Goal: Check status: Check status

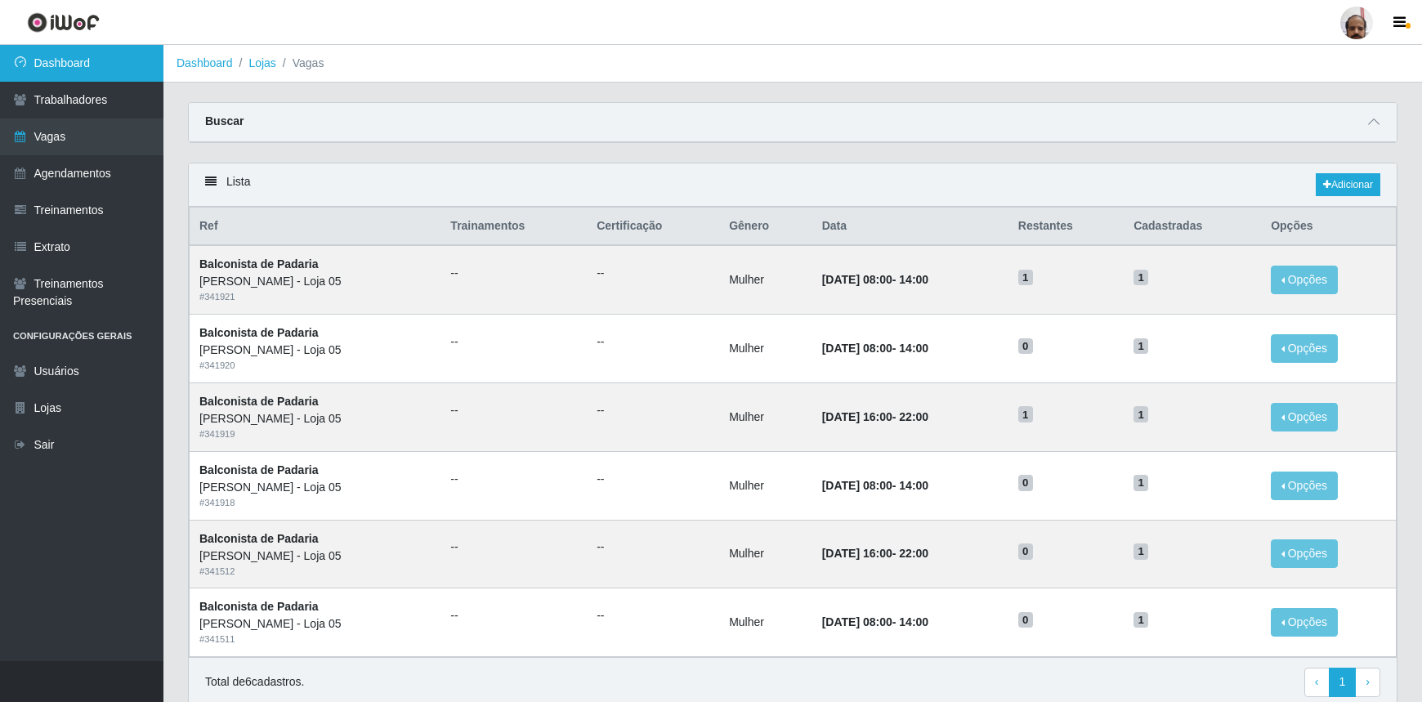
click at [94, 60] on link "Dashboard" at bounding box center [81, 63] width 163 height 37
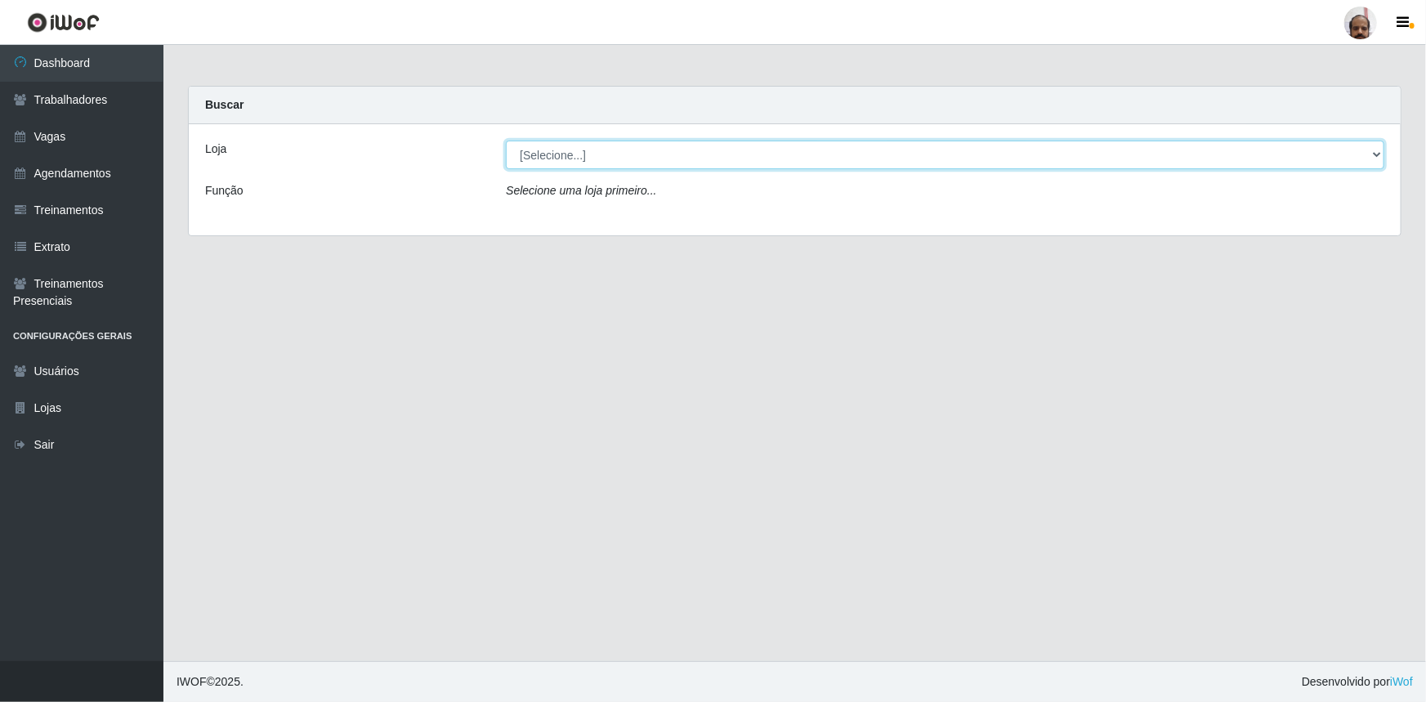
click at [1380, 159] on select "[Selecione...] Mar Vermelho - Loja 05" at bounding box center [945, 155] width 879 height 29
select select "252"
click at [506, 141] on select "[Selecione...] Mar Vermelho - Loja 05" at bounding box center [945, 155] width 879 height 29
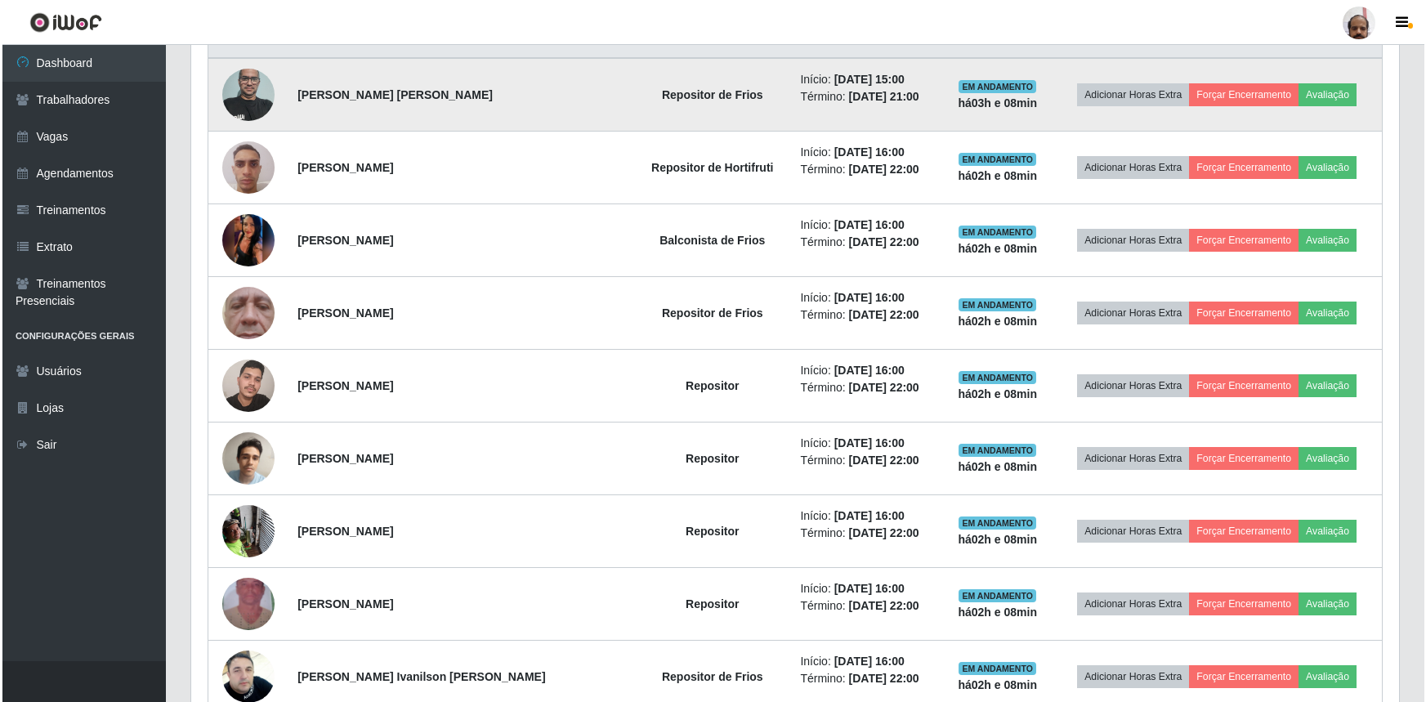
scroll to position [669, 0]
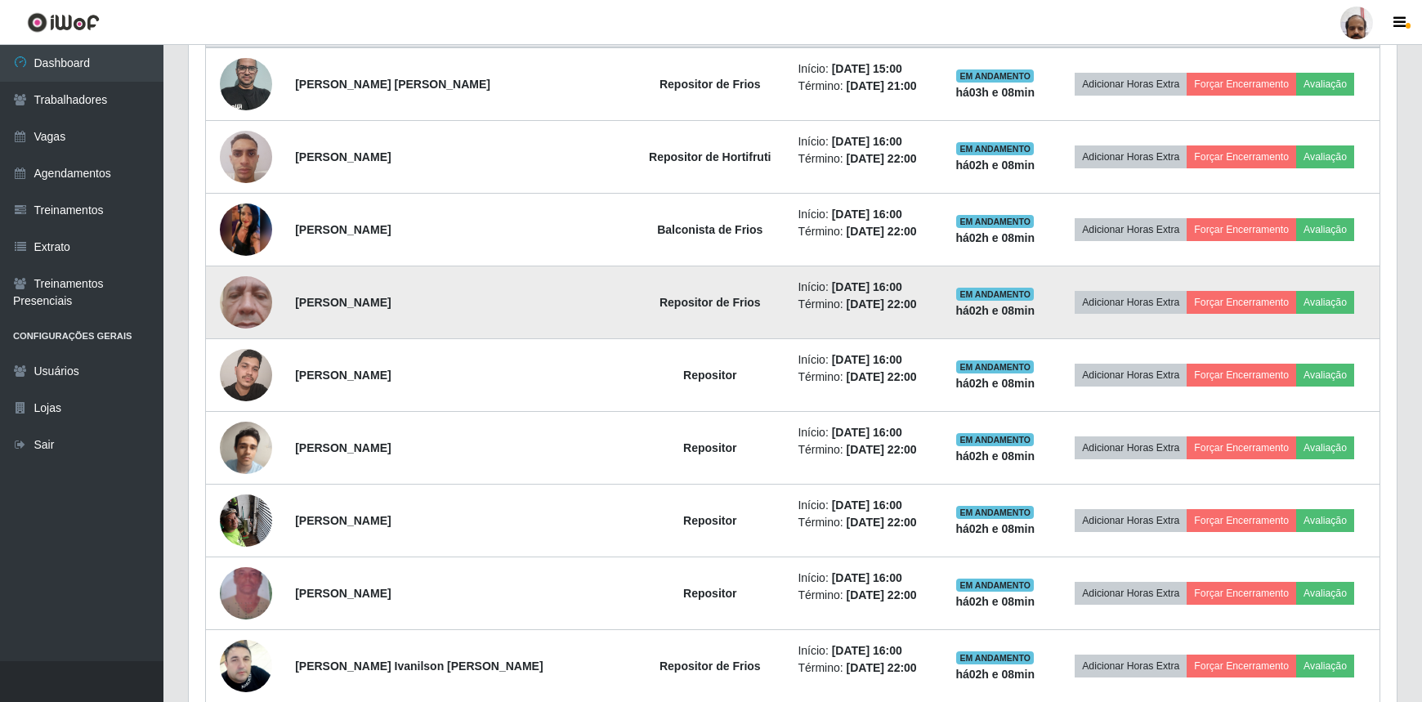
click at [255, 302] on img at bounding box center [246, 302] width 52 height 116
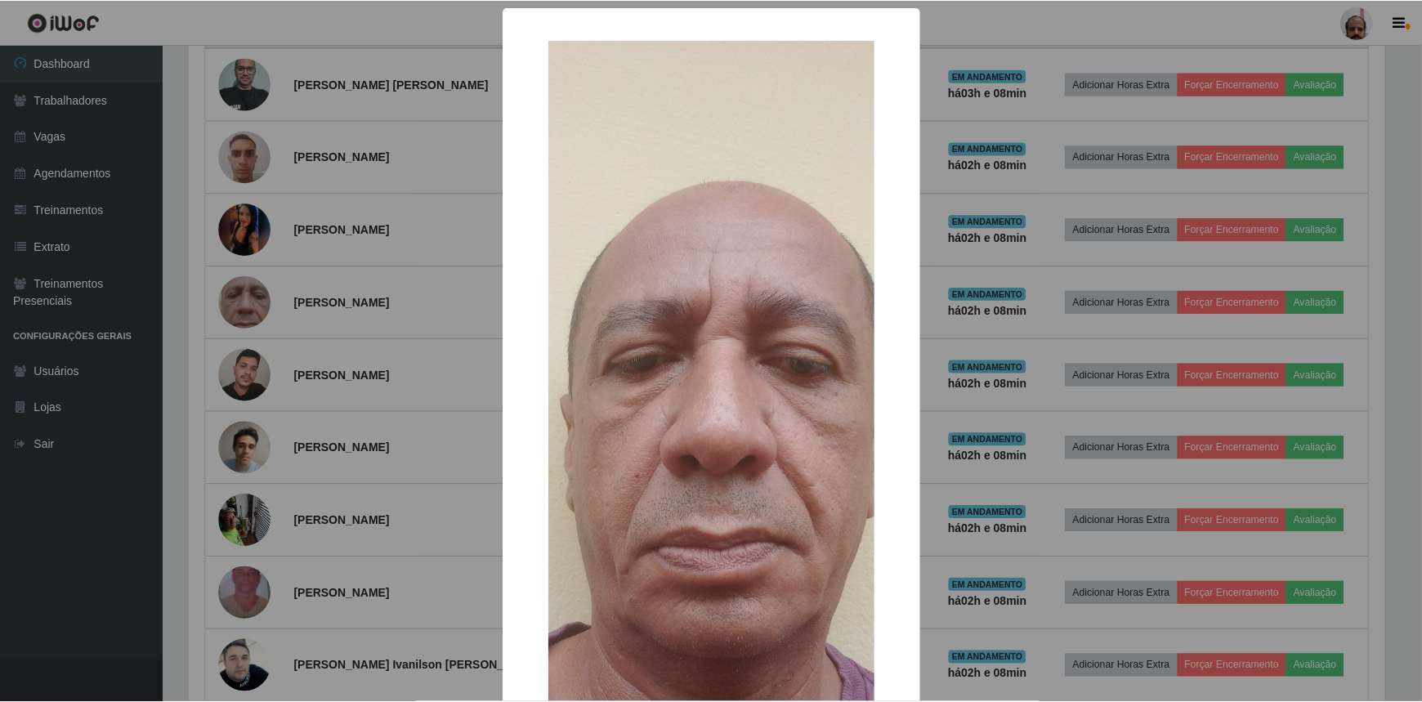
scroll to position [339, 1201]
click at [255, 302] on div "× OK Cancel" at bounding box center [713, 351] width 1426 height 702
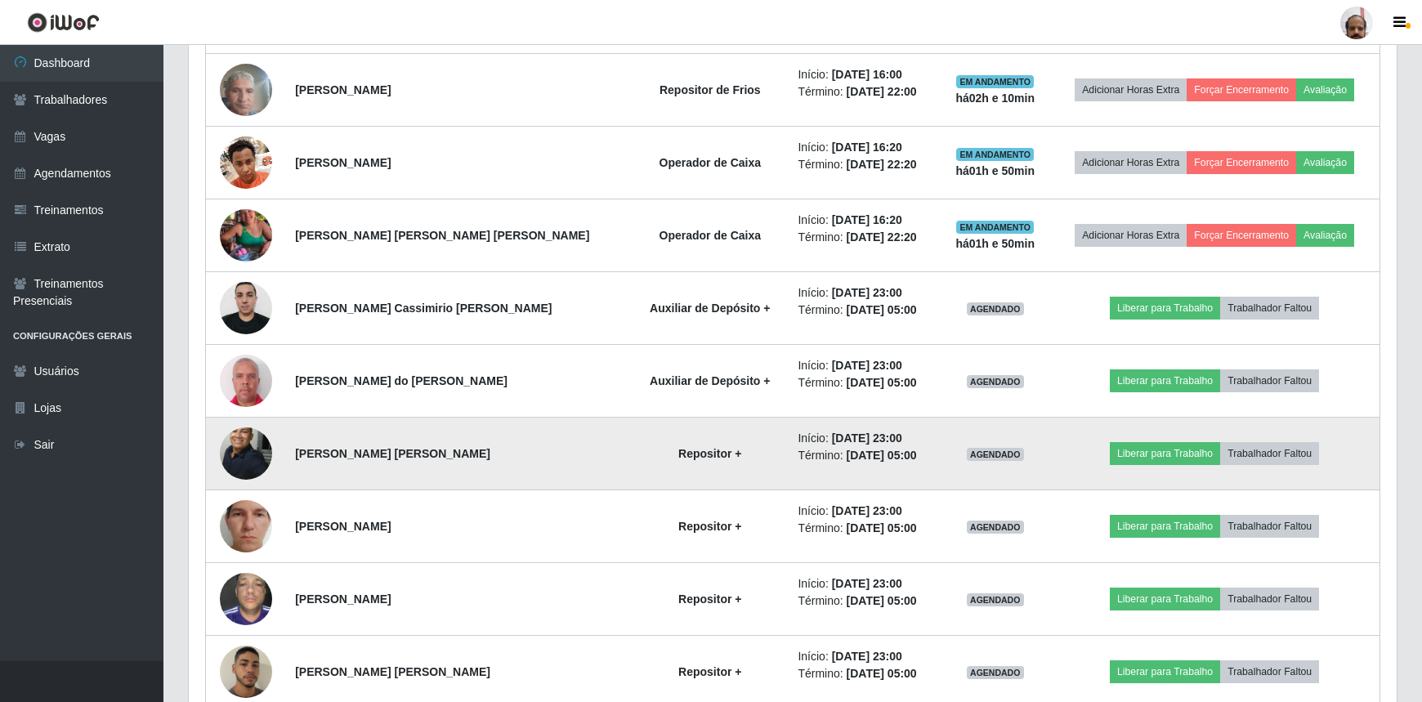
scroll to position [1337, 0]
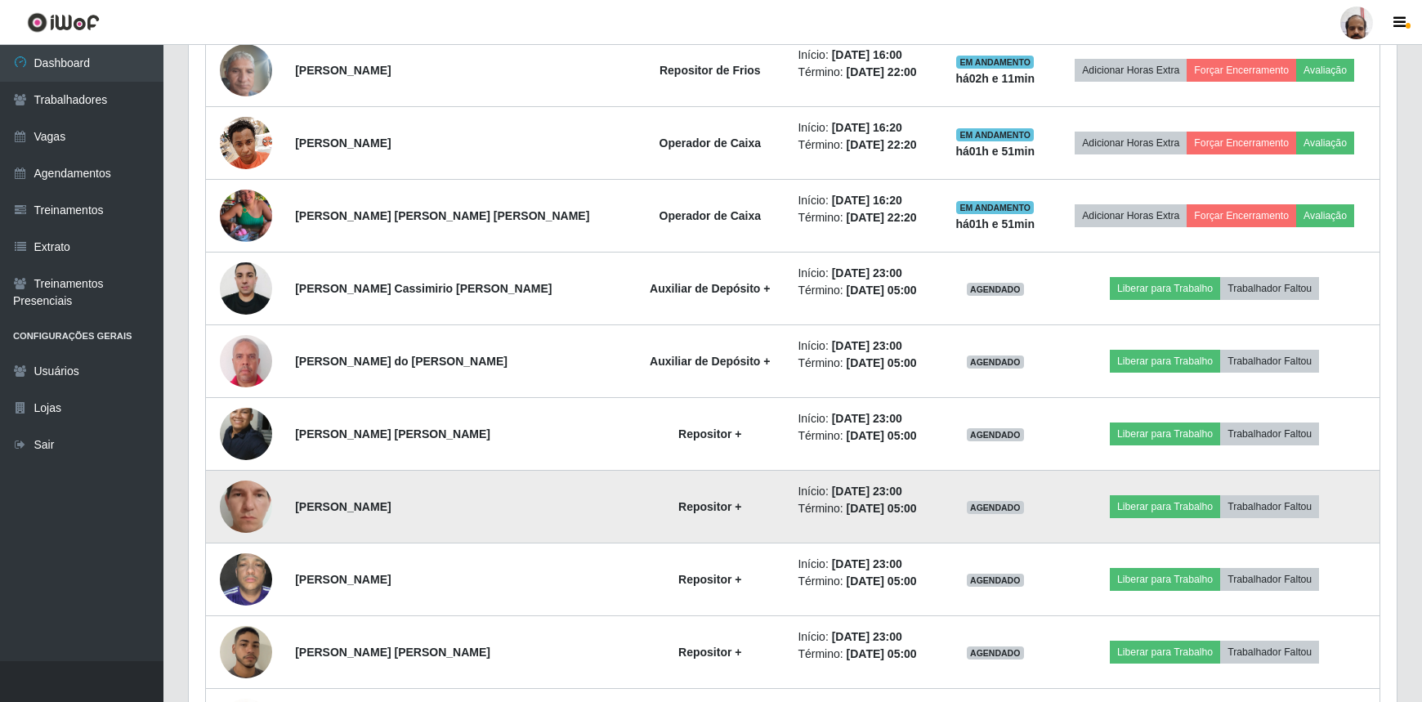
click at [262, 504] on img at bounding box center [246, 507] width 52 height 116
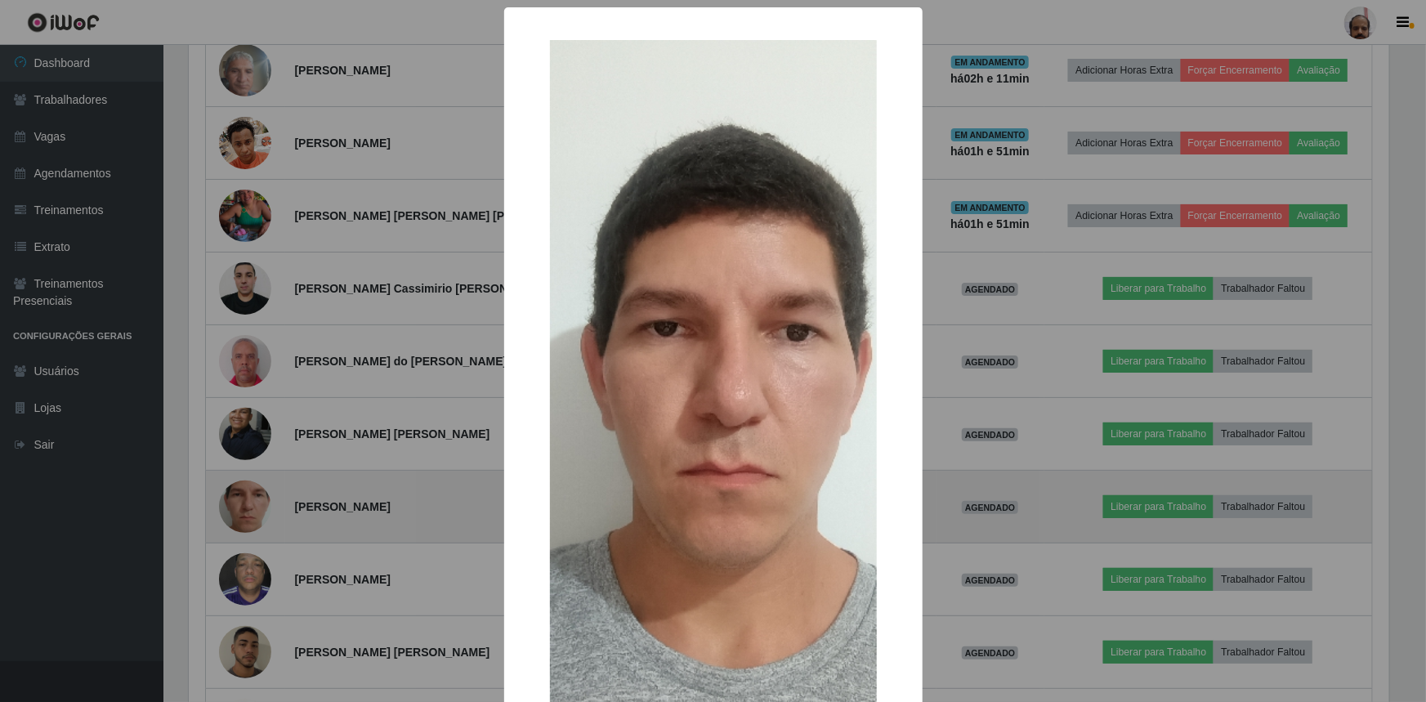
click at [262, 504] on div "× OK Cancel" at bounding box center [713, 351] width 1426 height 702
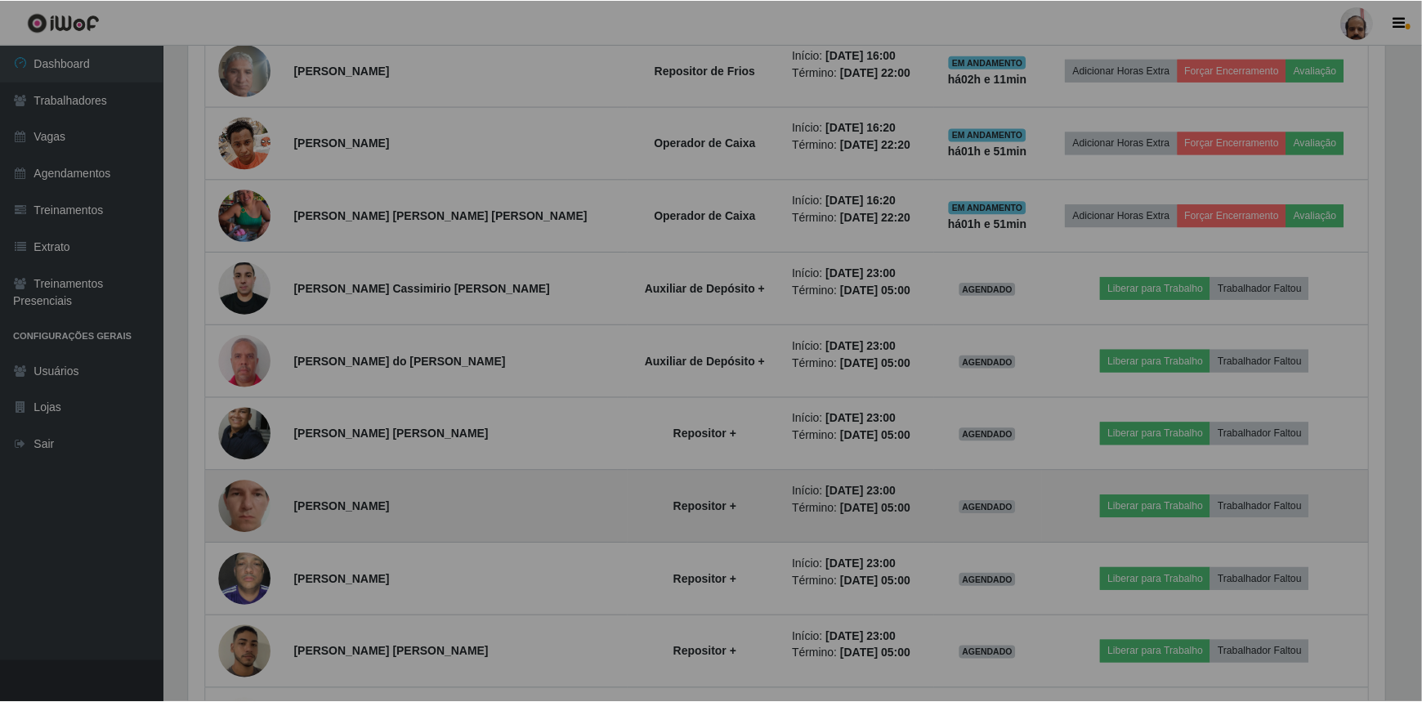
scroll to position [339, 1208]
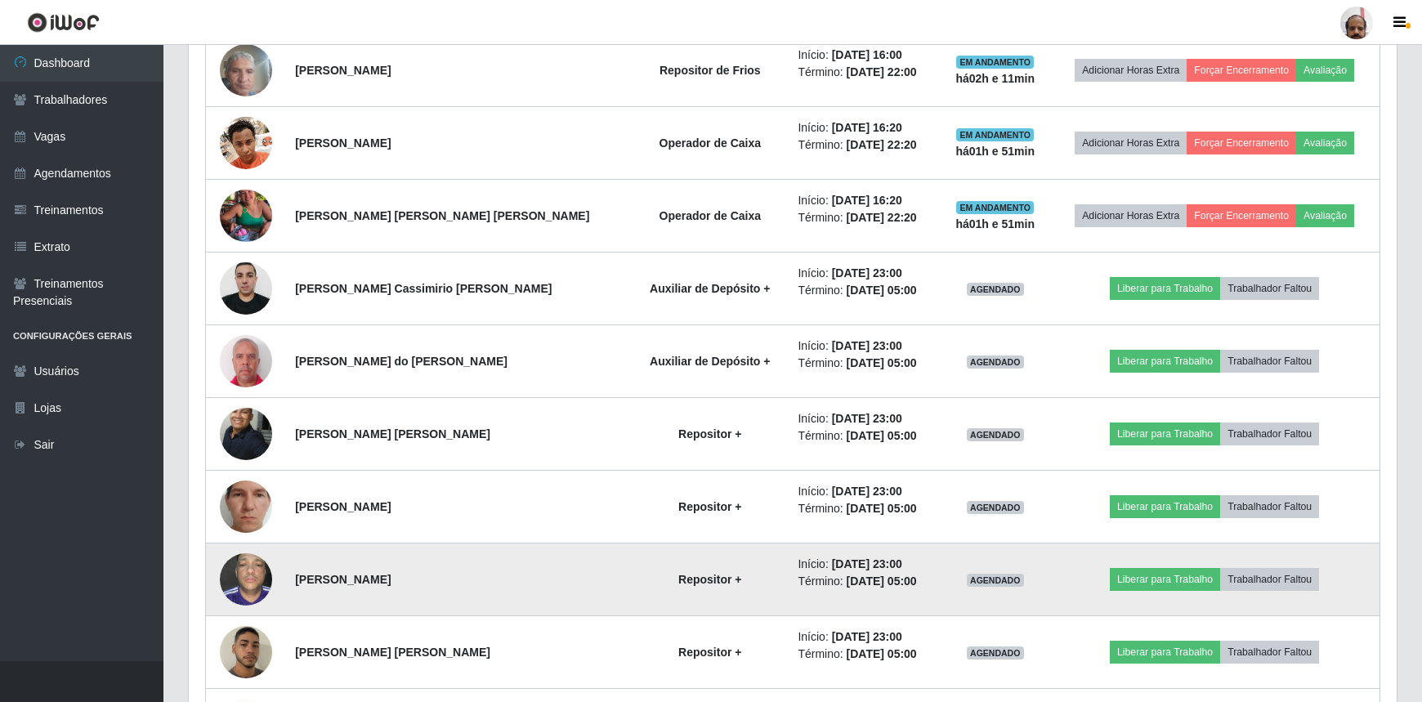
click at [253, 572] on img at bounding box center [246, 578] width 52 height 69
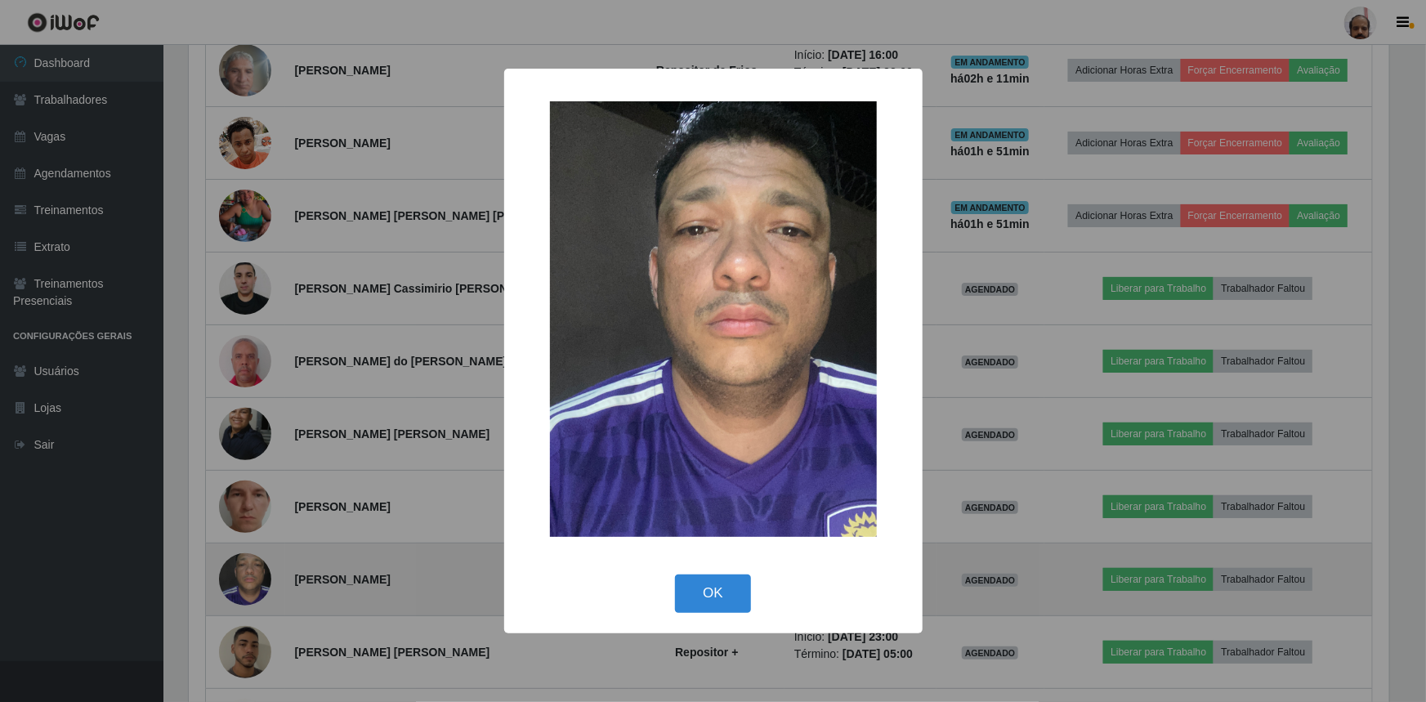
click at [253, 572] on div "× OK Cancel" at bounding box center [713, 351] width 1426 height 702
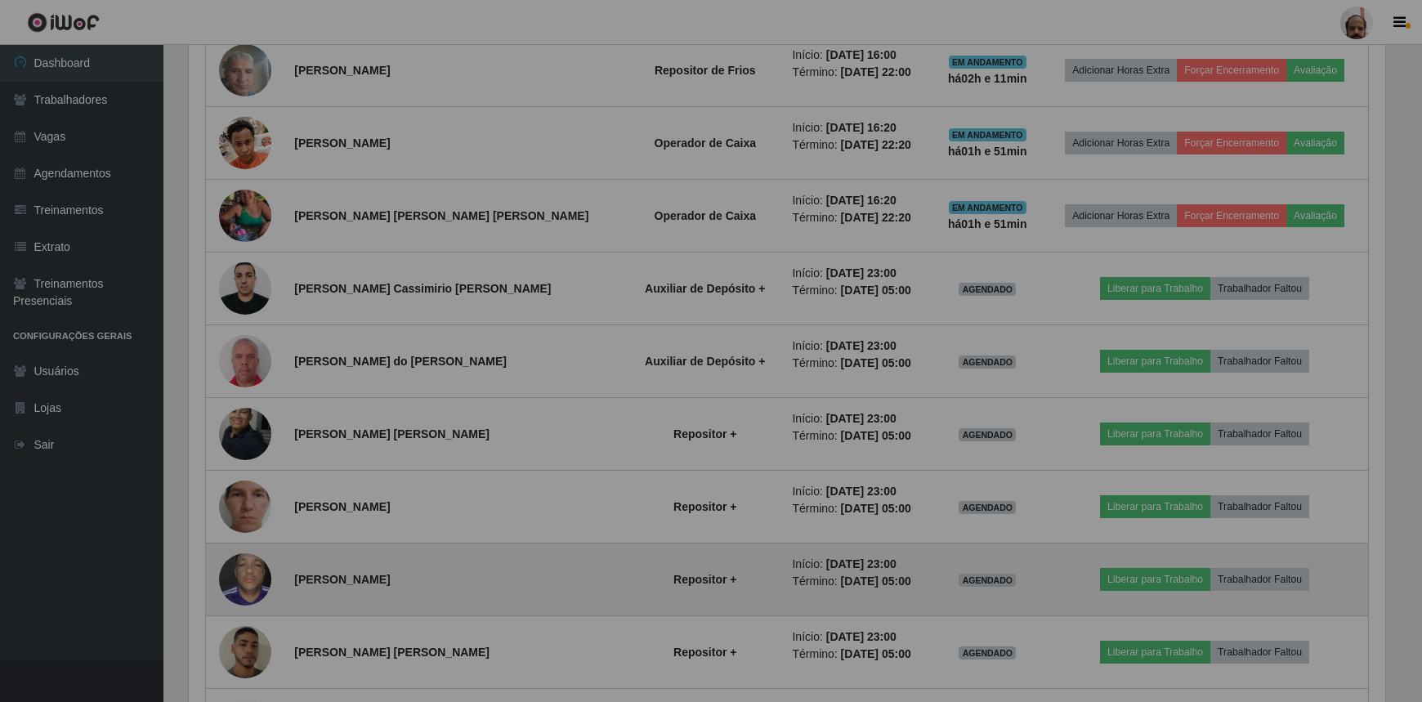
scroll to position [339, 1208]
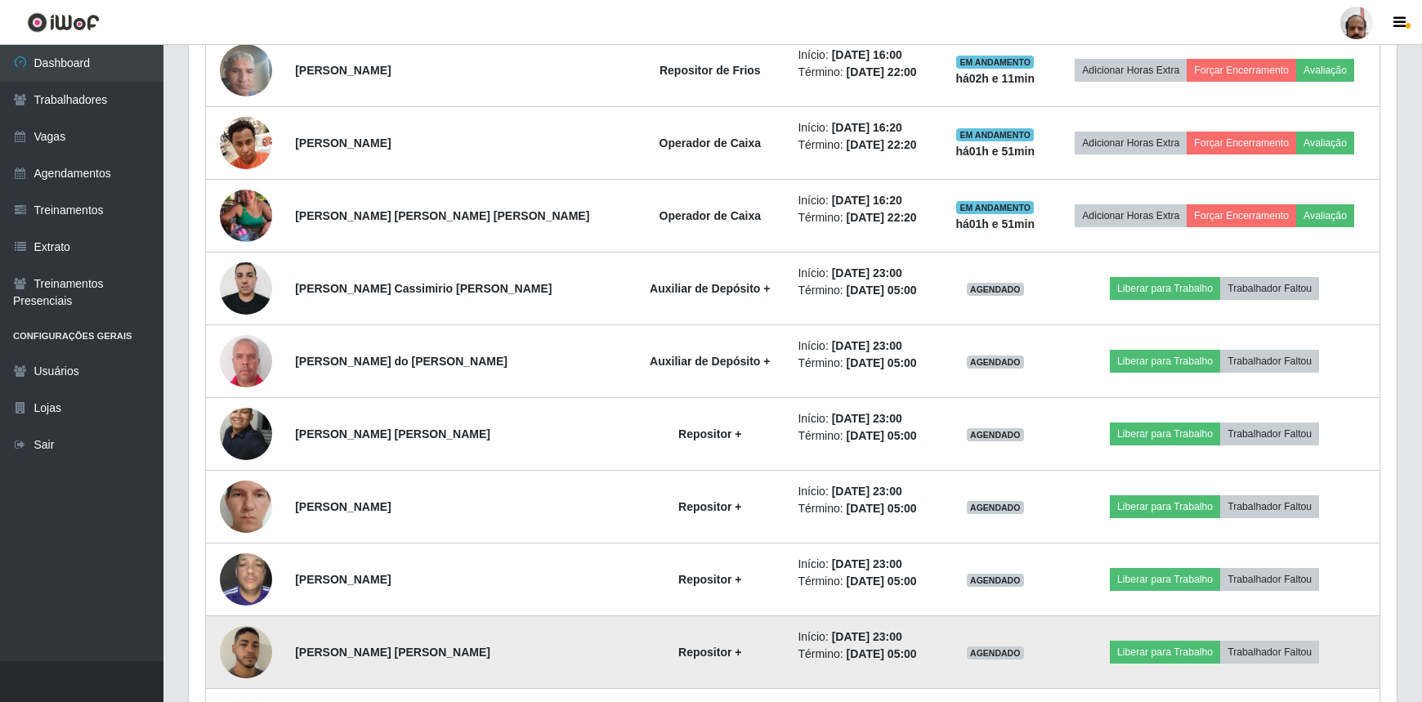
click at [252, 638] on img at bounding box center [246, 653] width 52 height 92
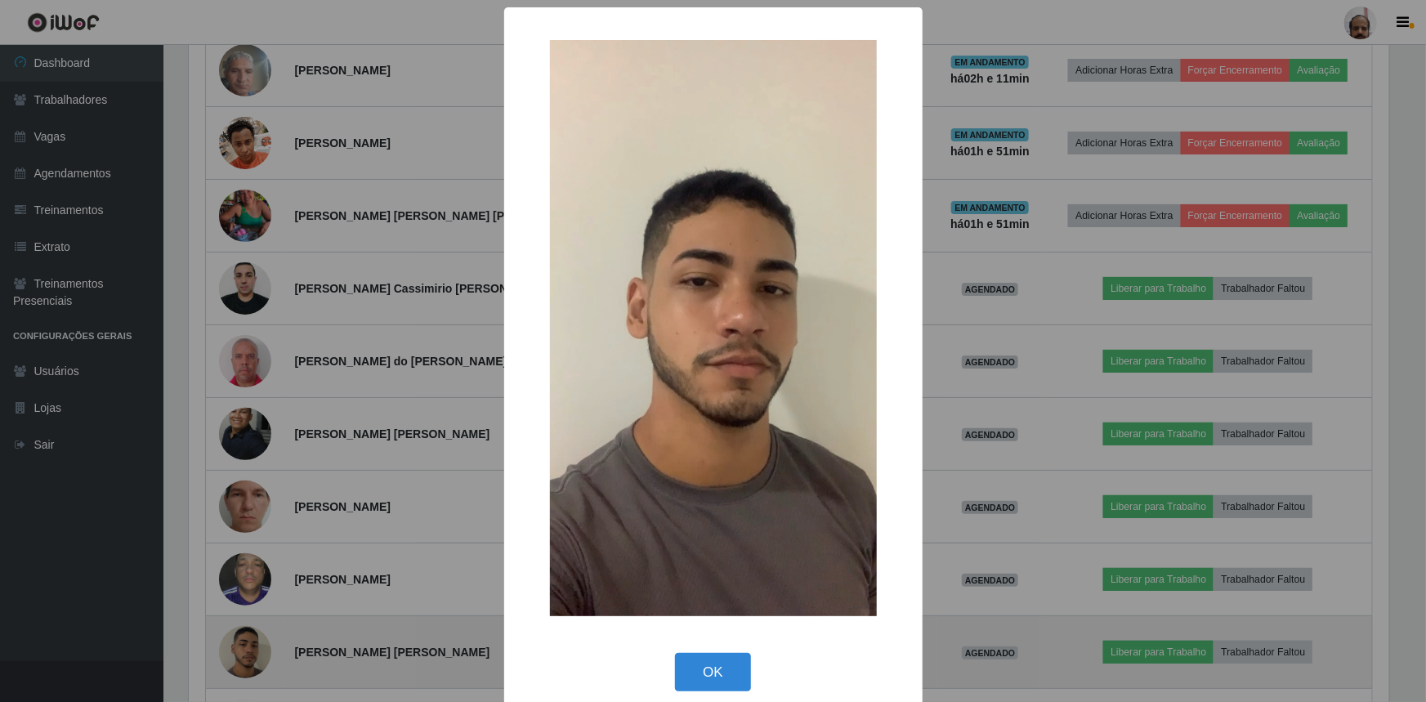
click at [252, 638] on div "× OK Cancel" at bounding box center [713, 351] width 1426 height 702
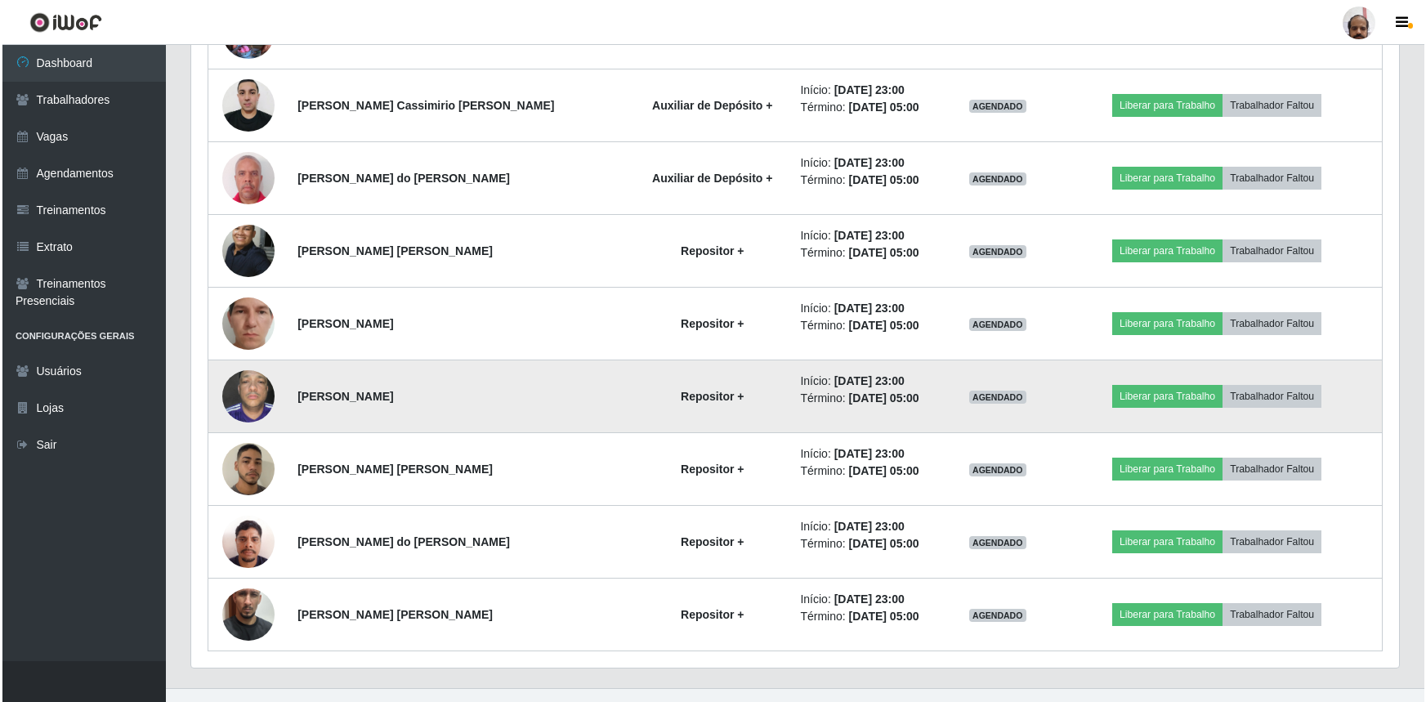
scroll to position [1544, 0]
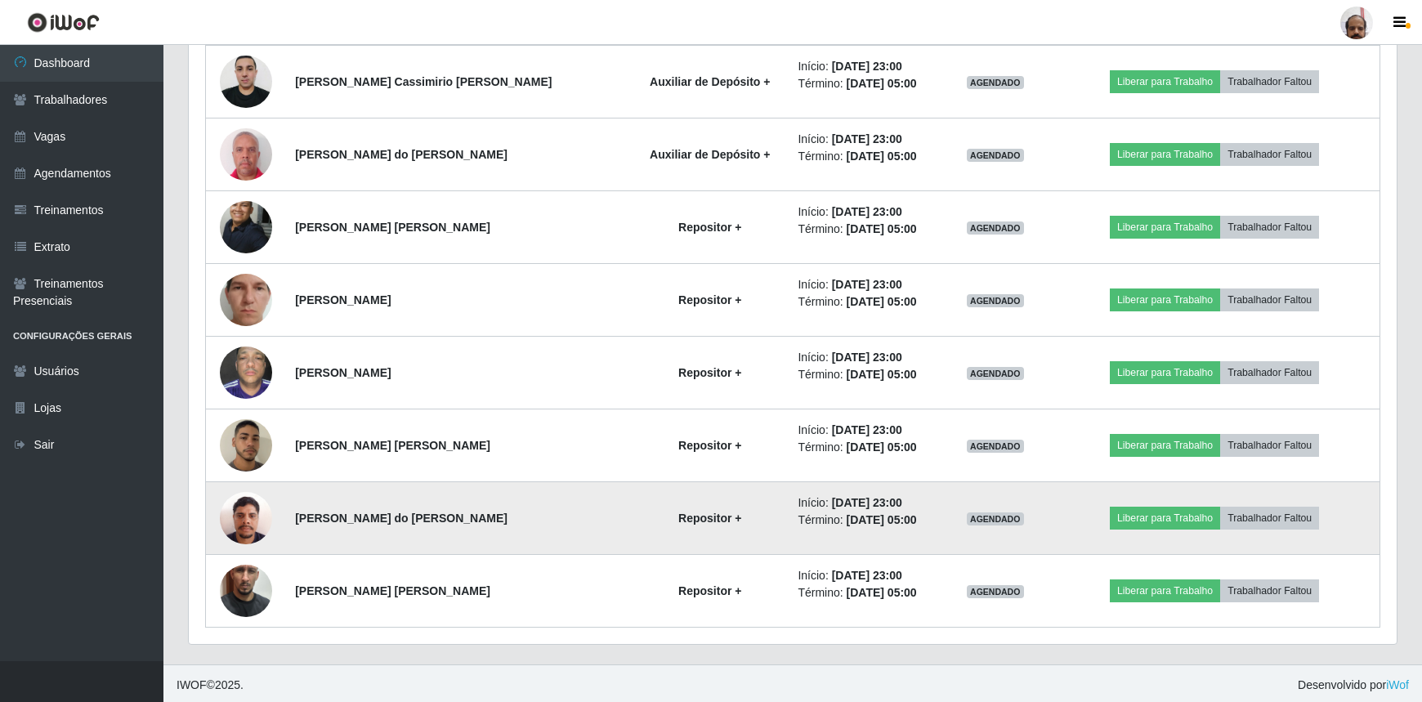
click at [261, 523] on img at bounding box center [246, 517] width 52 height 69
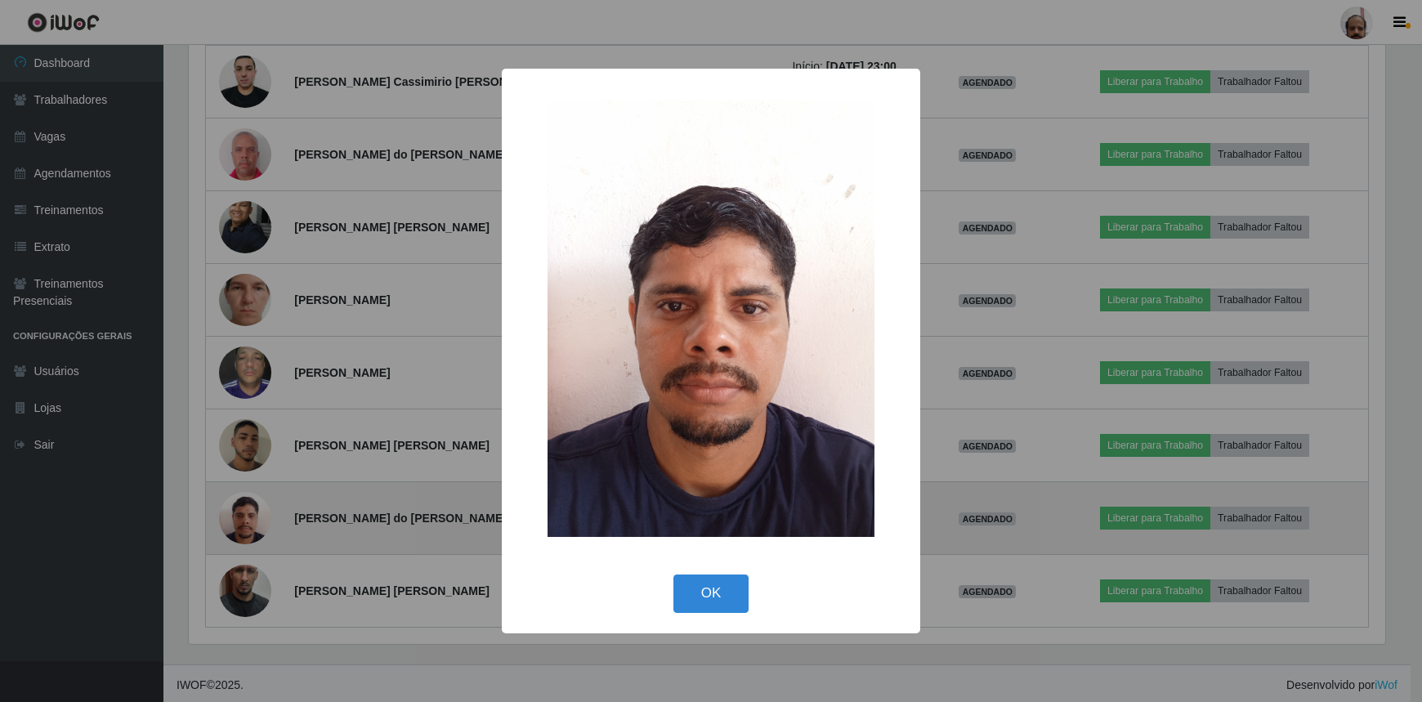
scroll to position [339, 1201]
click at [261, 523] on div "× OK Cancel" at bounding box center [713, 351] width 1426 height 702
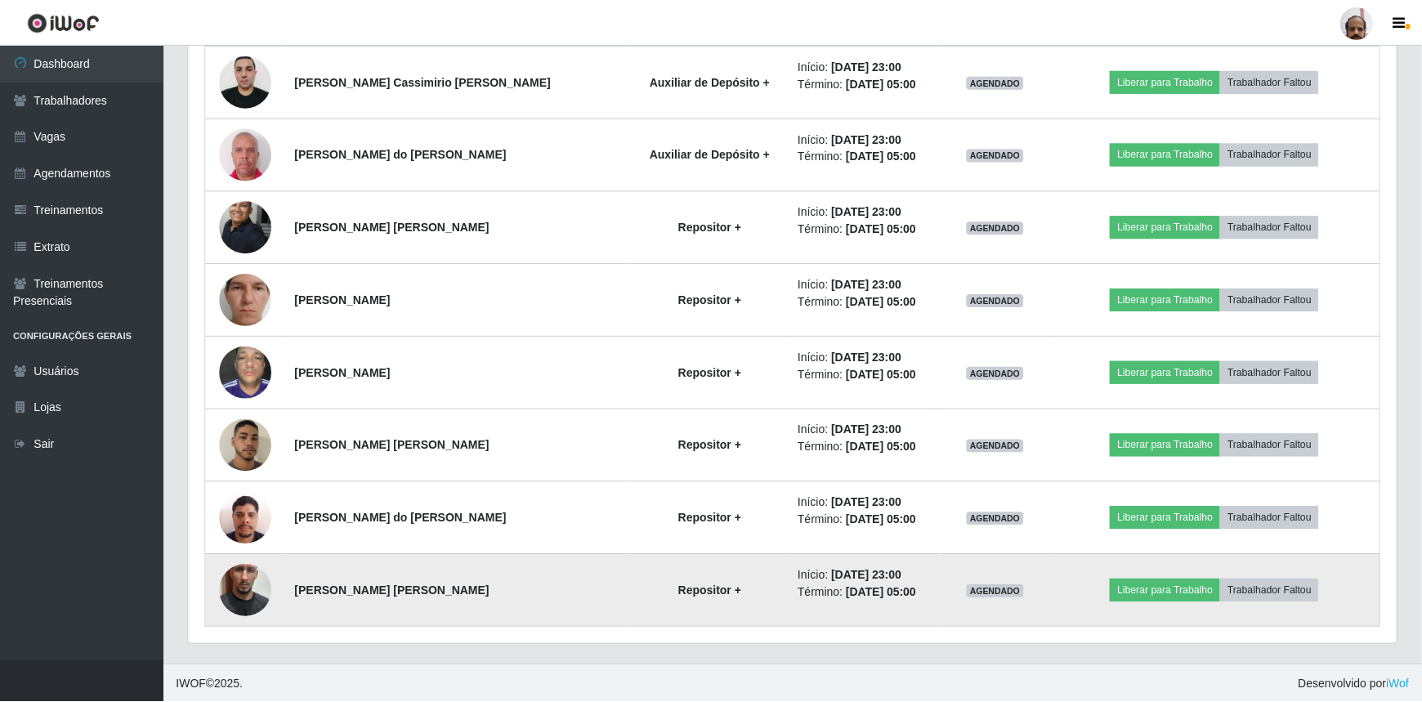
scroll to position [339, 1208]
click at [258, 578] on img at bounding box center [246, 590] width 52 height 93
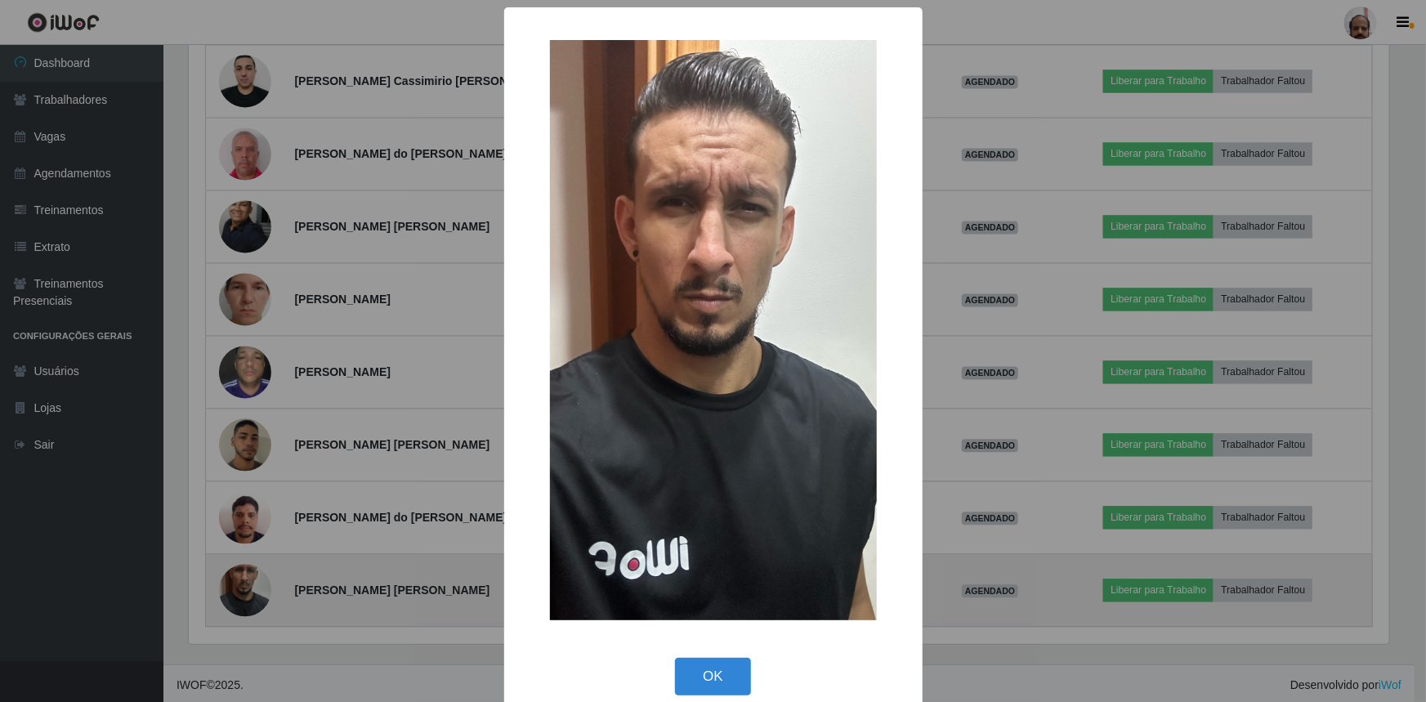
click at [258, 578] on div "× OK Cancel" at bounding box center [713, 351] width 1426 height 702
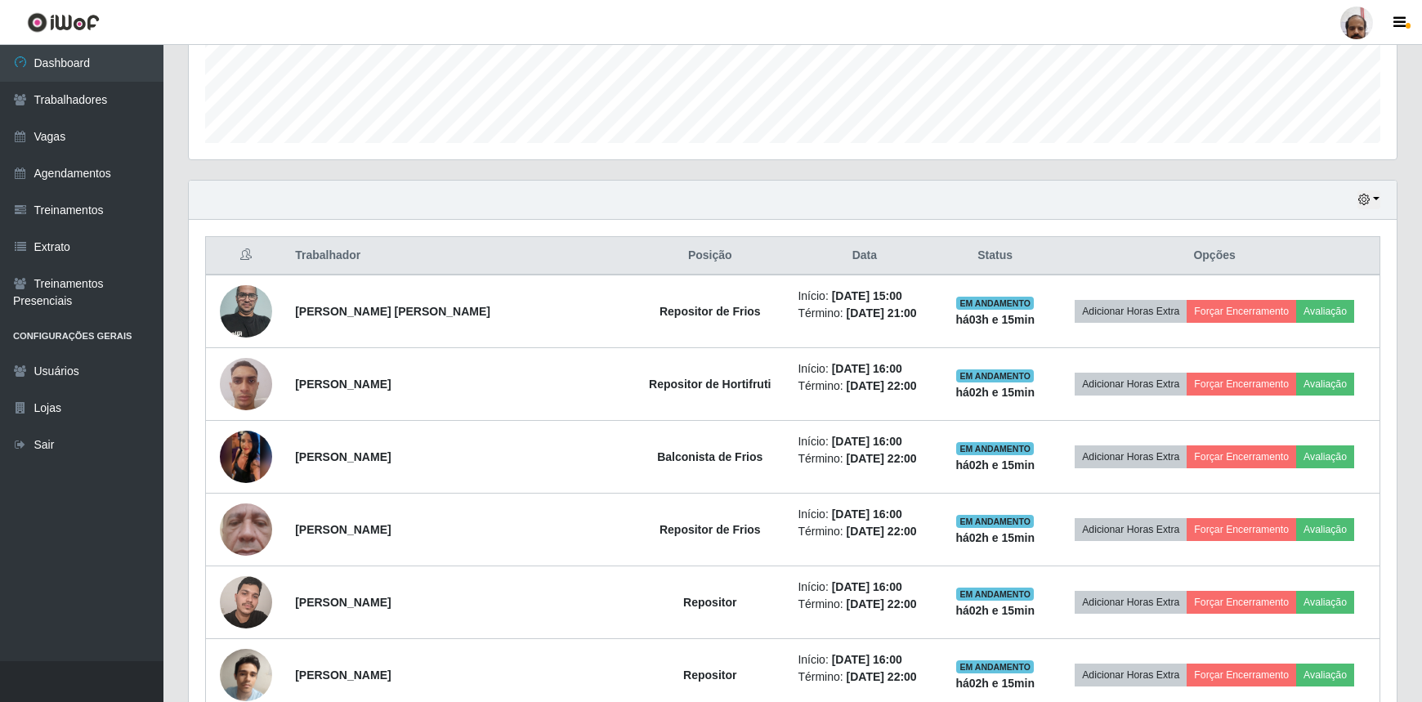
scroll to position [446, 0]
